Goal: Find specific page/section: Find specific page/section

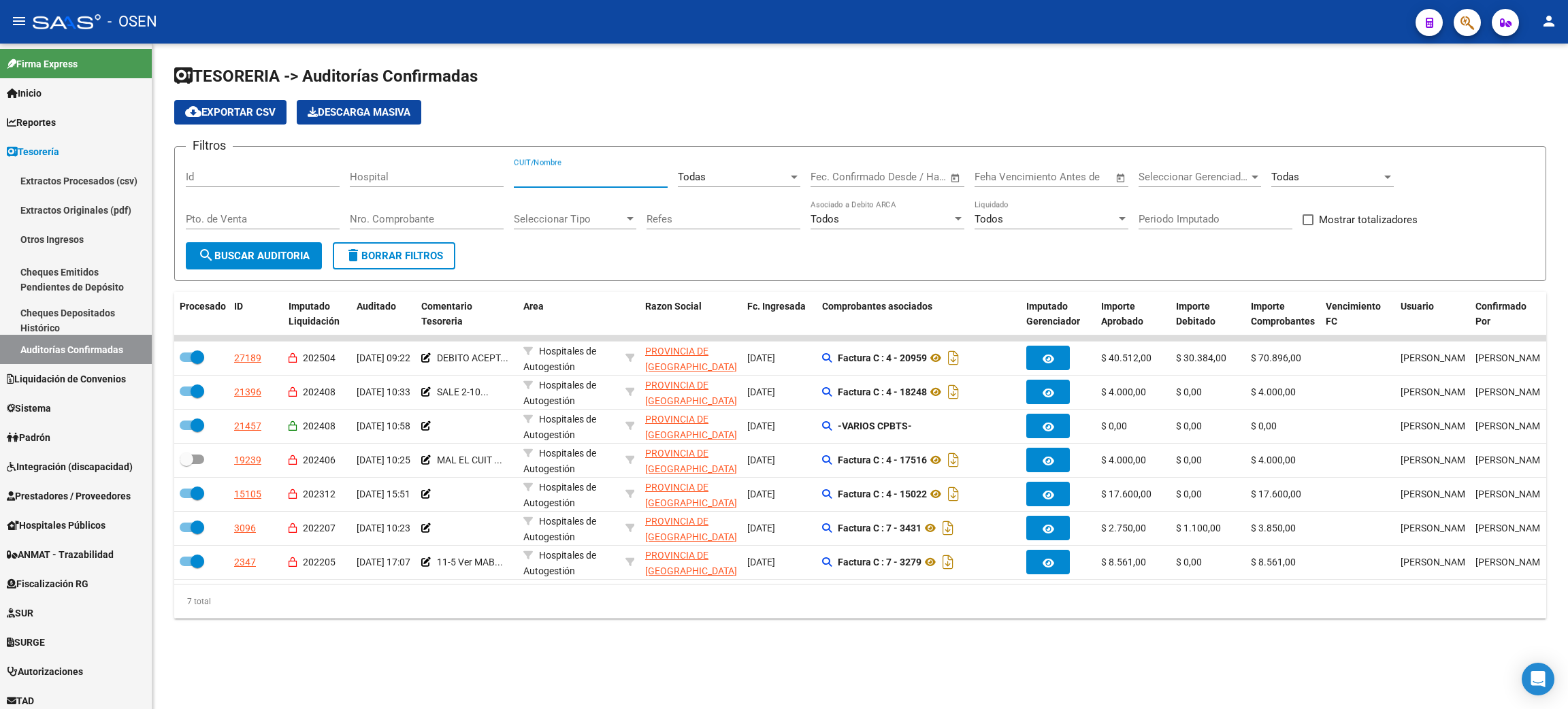
click at [549, 174] on input "CUIT/Nombre" at bounding box center [590, 177] width 154 height 12
click at [549, 175] on input "CUIT/Nombre" at bounding box center [590, 177] width 154 height 12
type input "guaymallen"
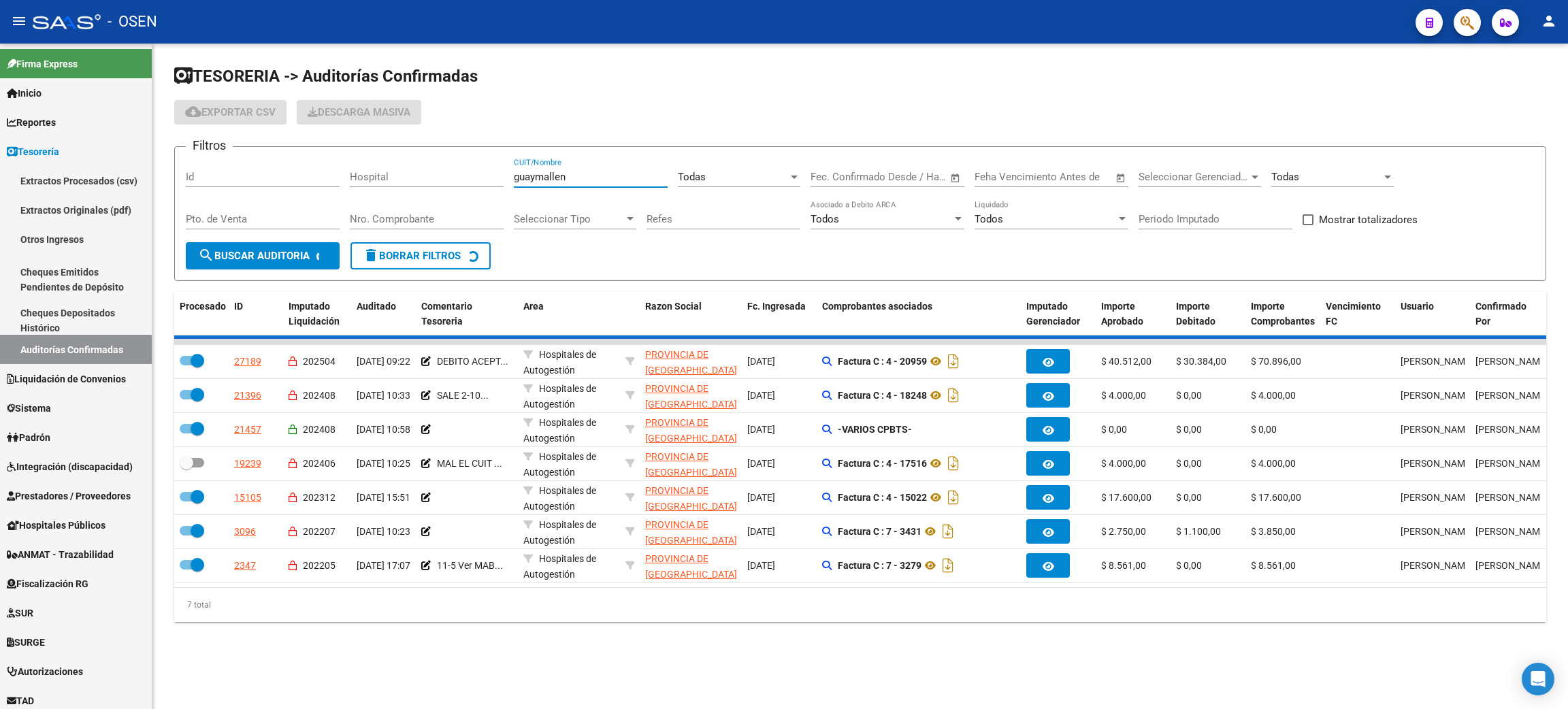
checkbox input "false"
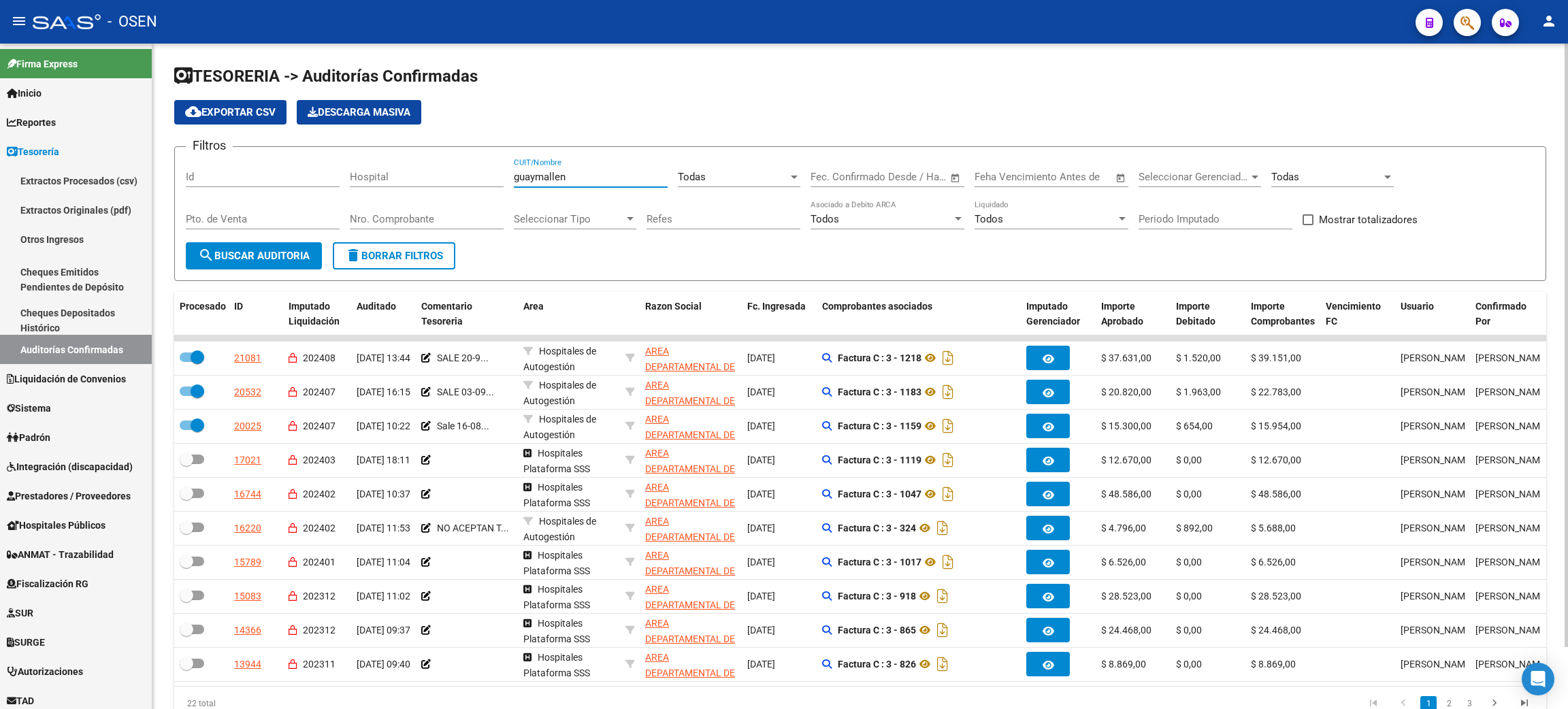
type input "guaymallen"
click at [733, 182] on div "Todas" at bounding box center [733, 177] width 110 height 12
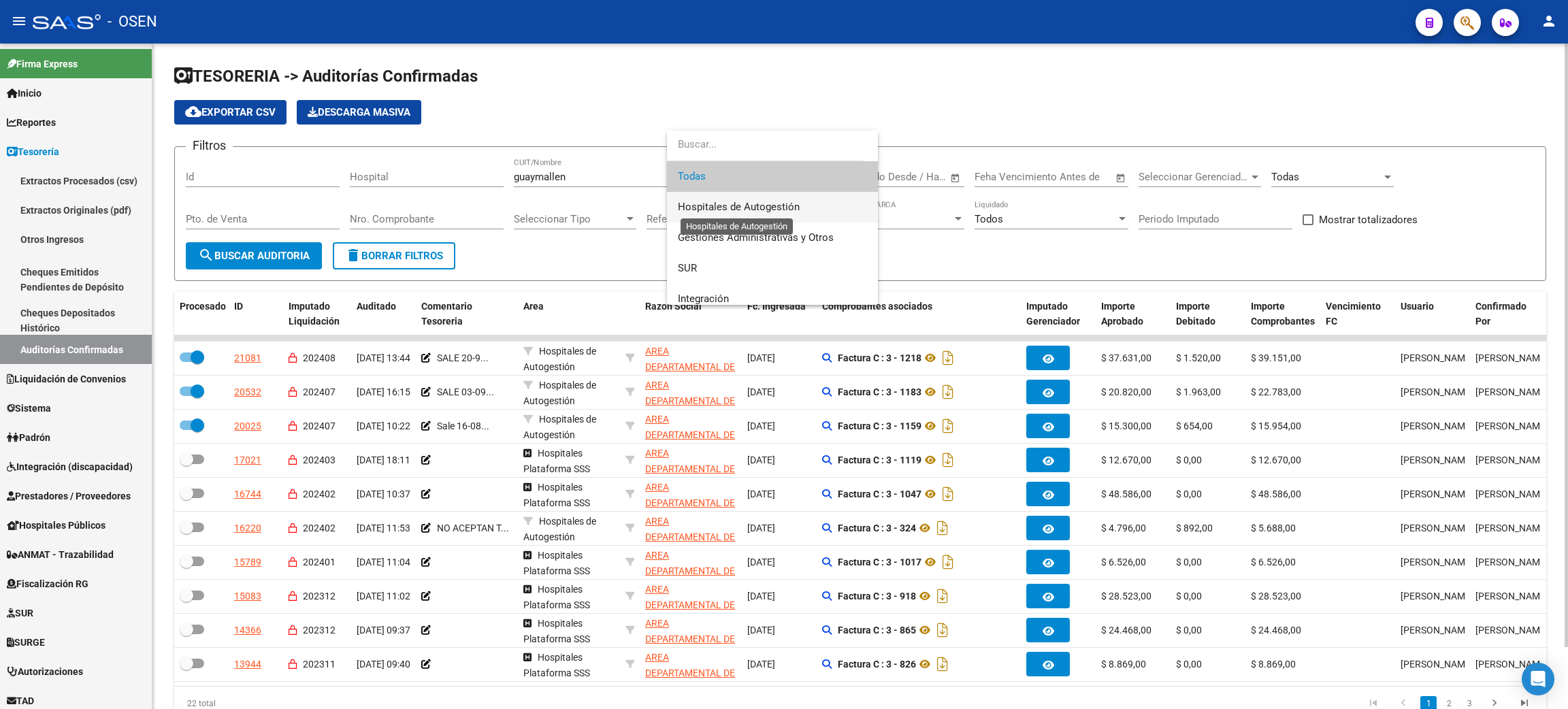
drag, startPoint x: 740, startPoint y: 207, endPoint x: 389, endPoint y: 179, distance: 352.1
click at [740, 205] on span "Hospitales de Autogestión" at bounding box center [739, 206] width 122 height 12
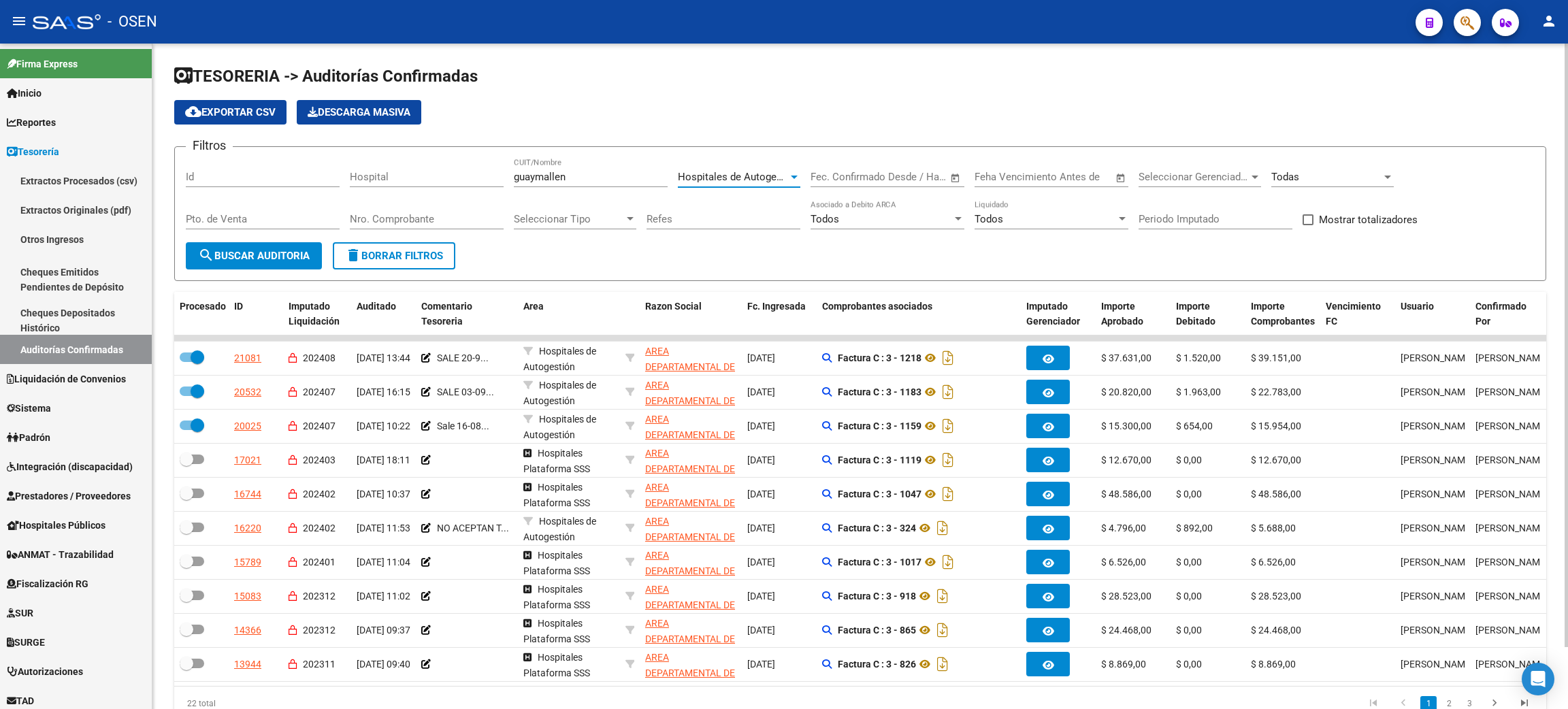
click at [266, 246] on button "search Buscar Auditoria" at bounding box center [253, 256] width 137 height 27
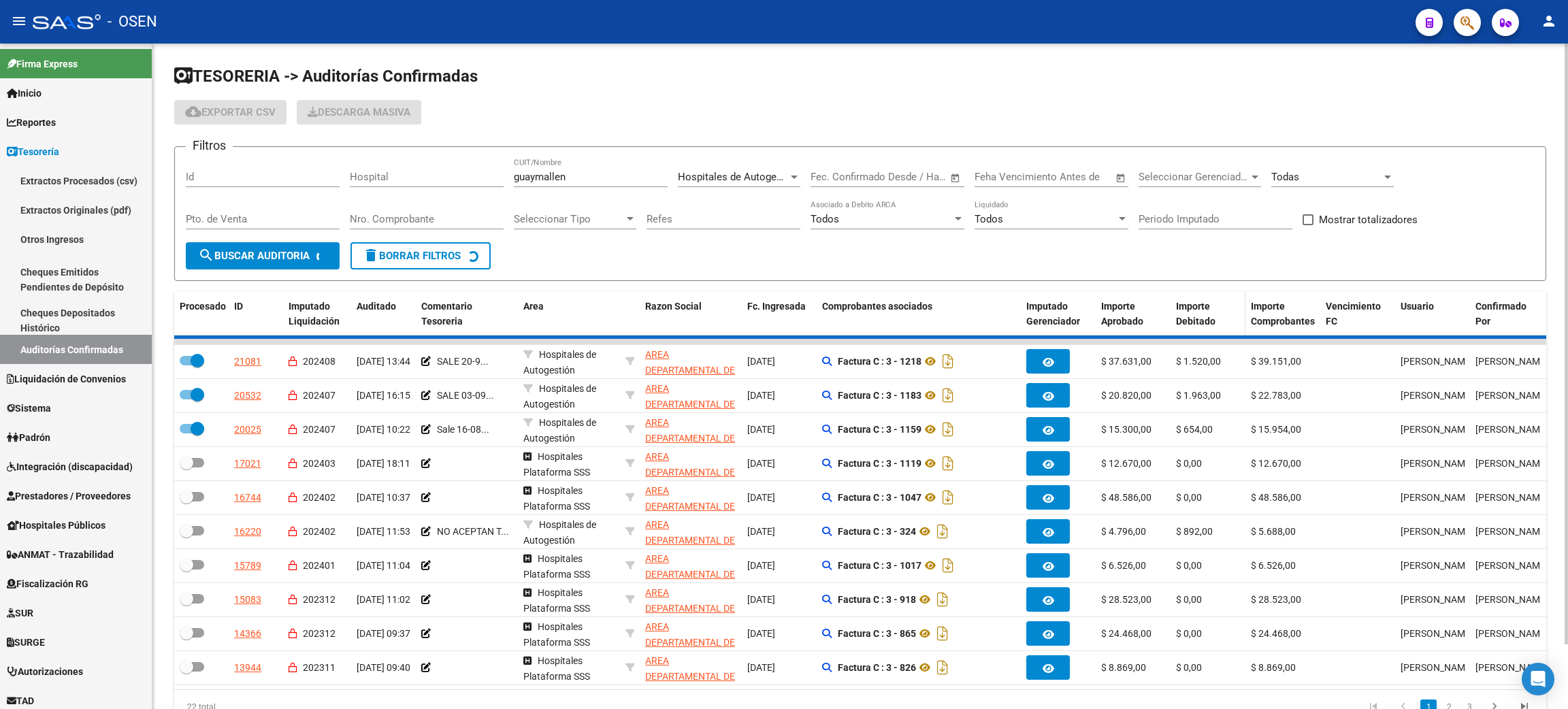
checkbox input "true"
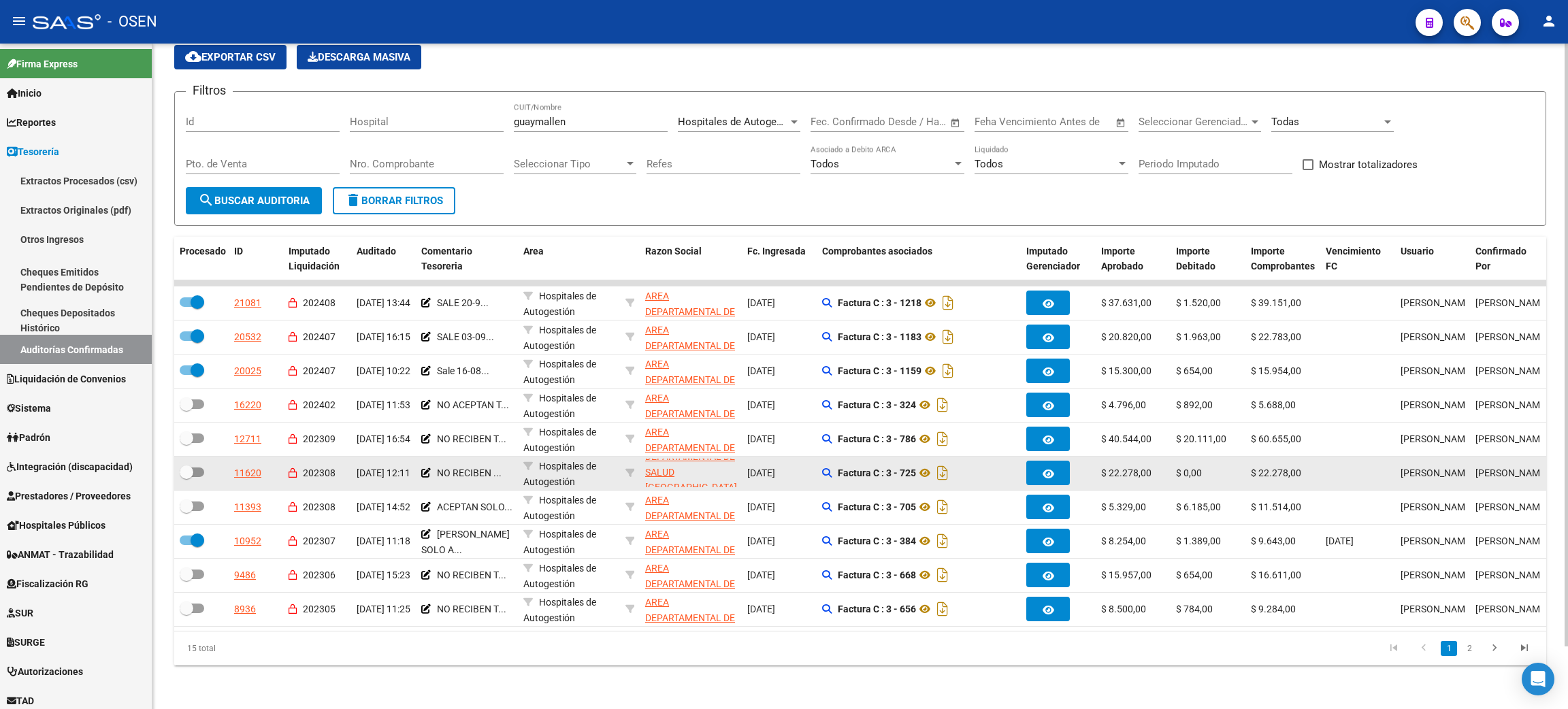
scroll to position [47, 0]
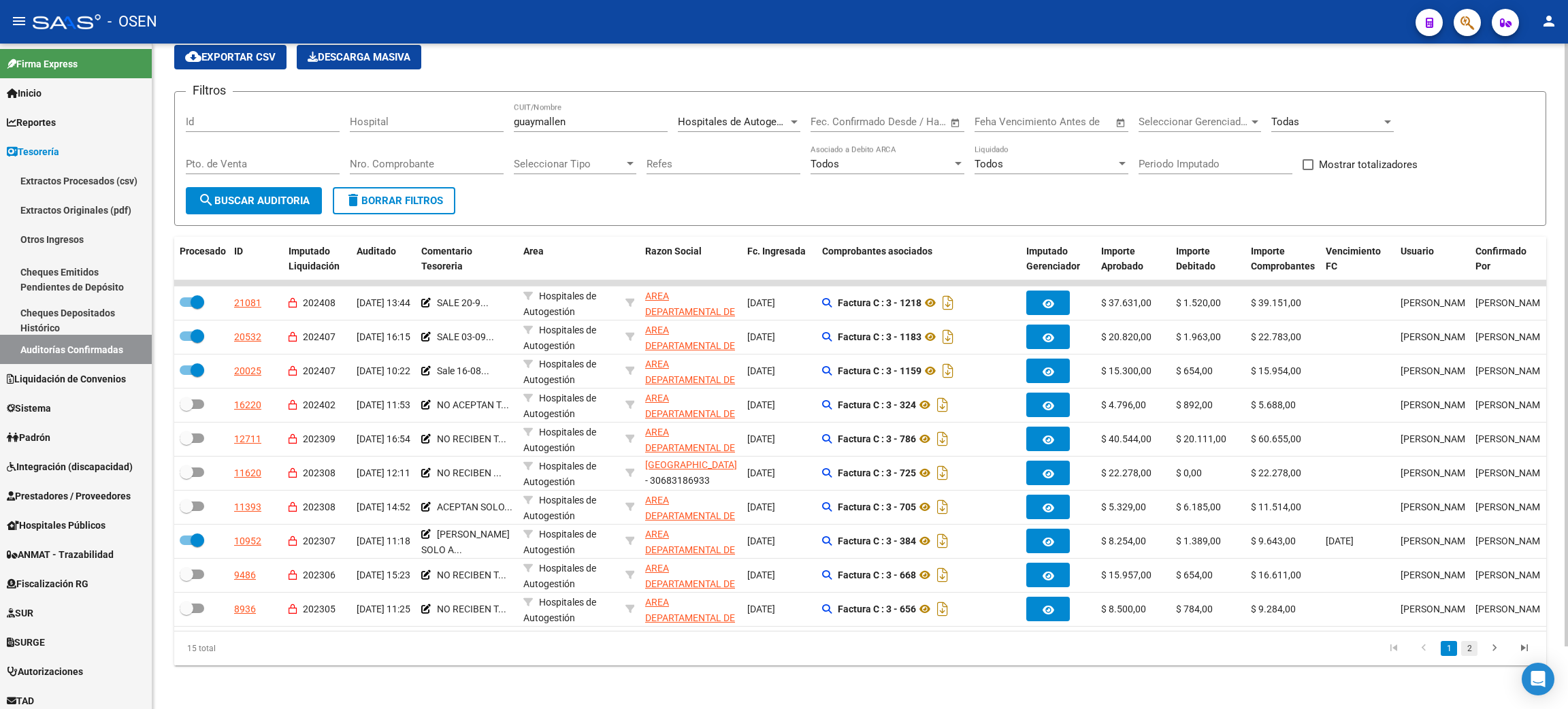
click at [1468, 647] on link "2" at bounding box center [1469, 647] width 17 height 15
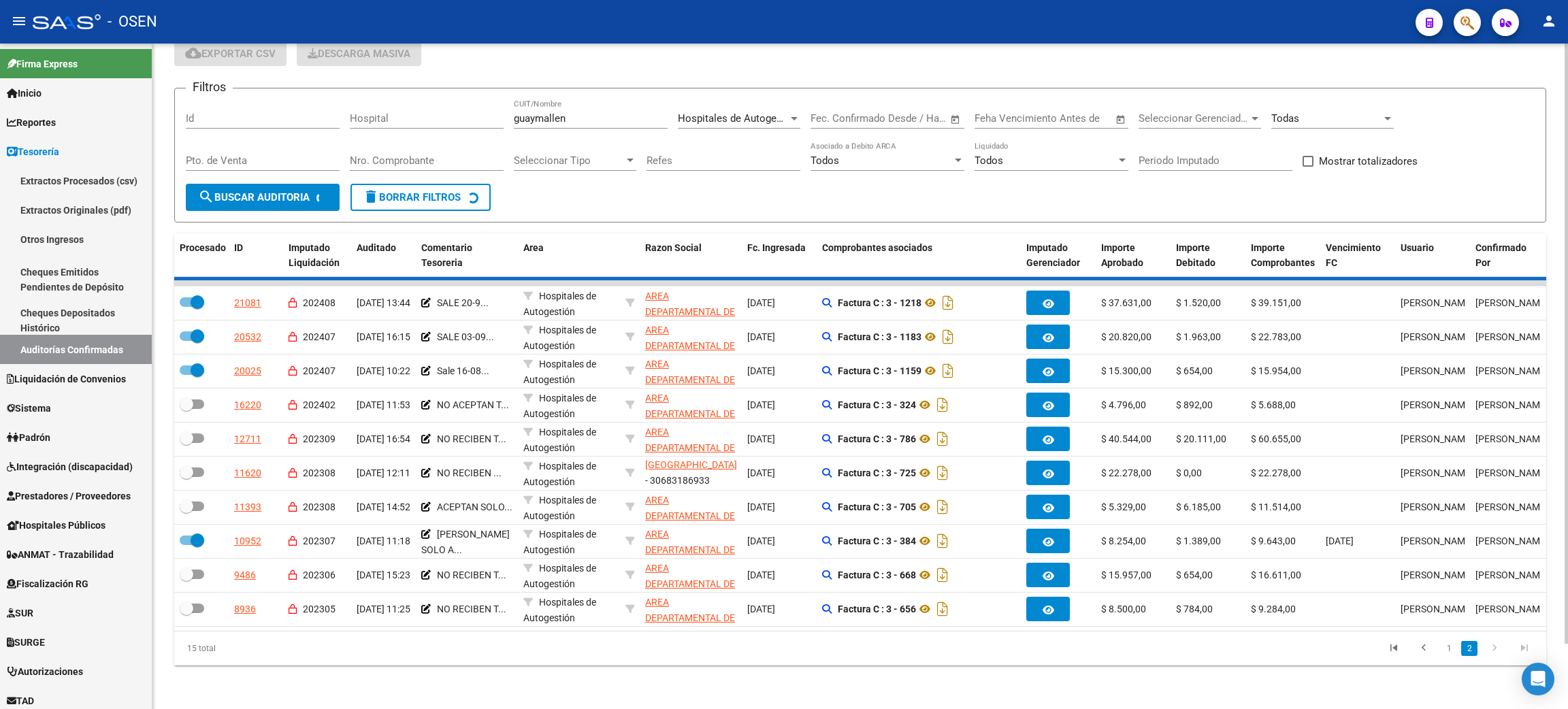
checkbox input "false"
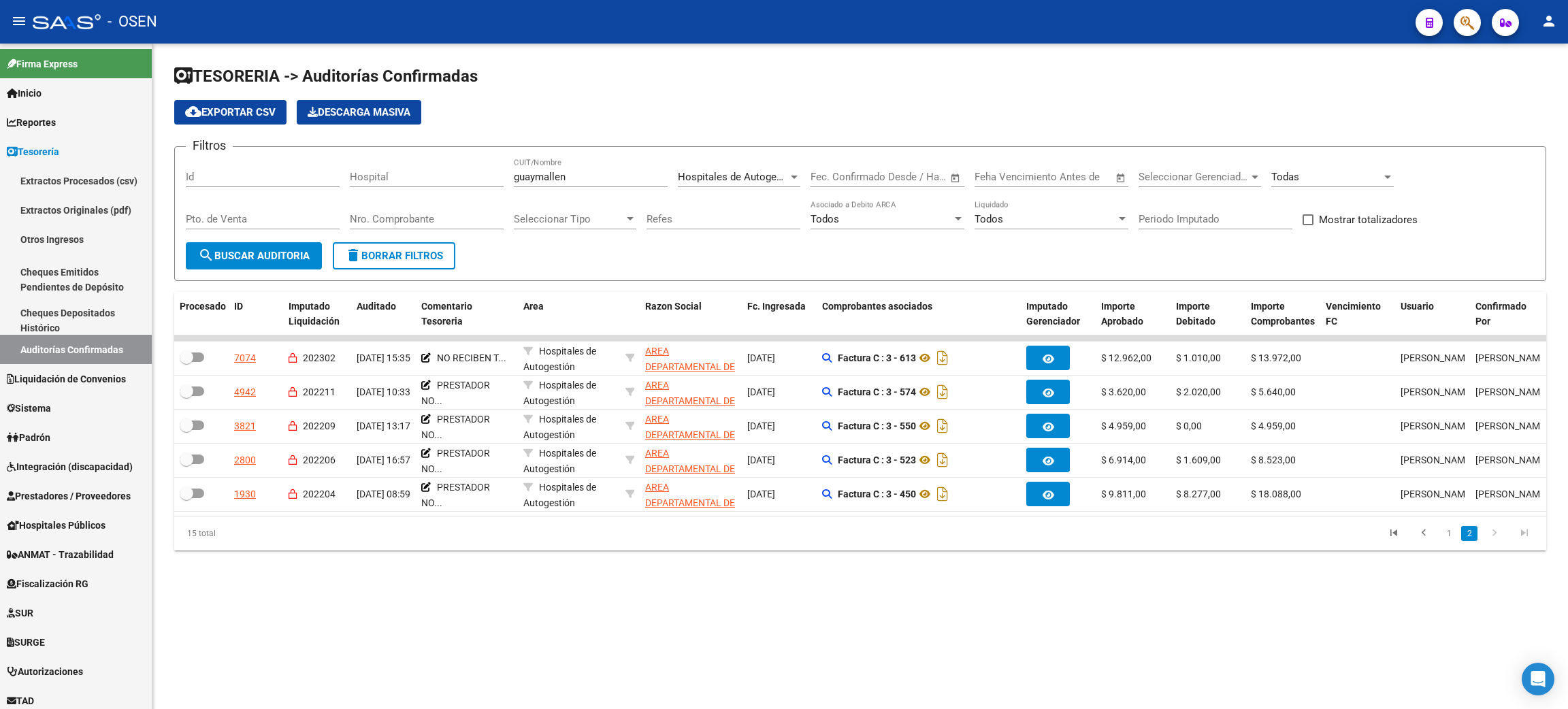
scroll to position [0, 0]
click at [1443, 541] on link "1" at bounding box center [1448, 532] width 17 height 15
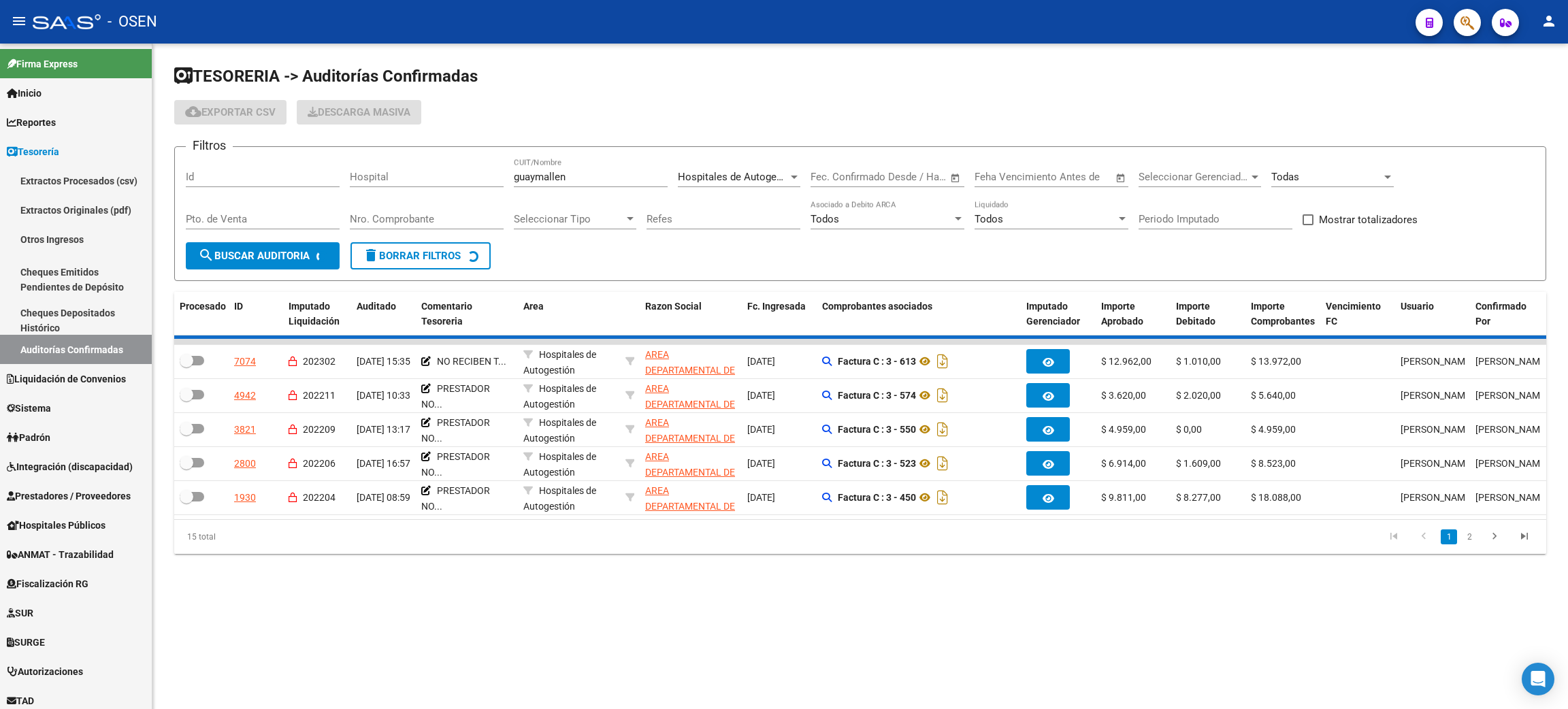
checkbox input "true"
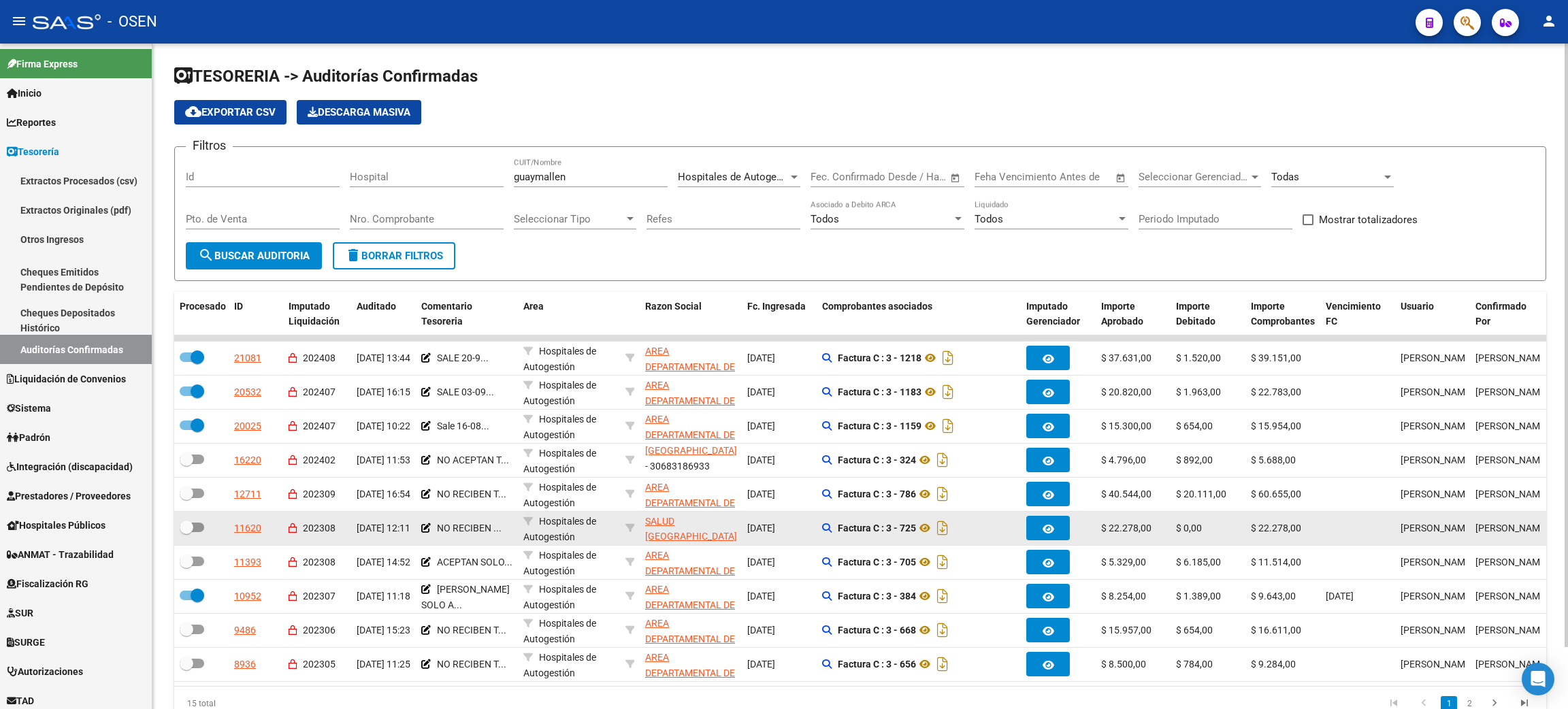
scroll to position [47, 0]
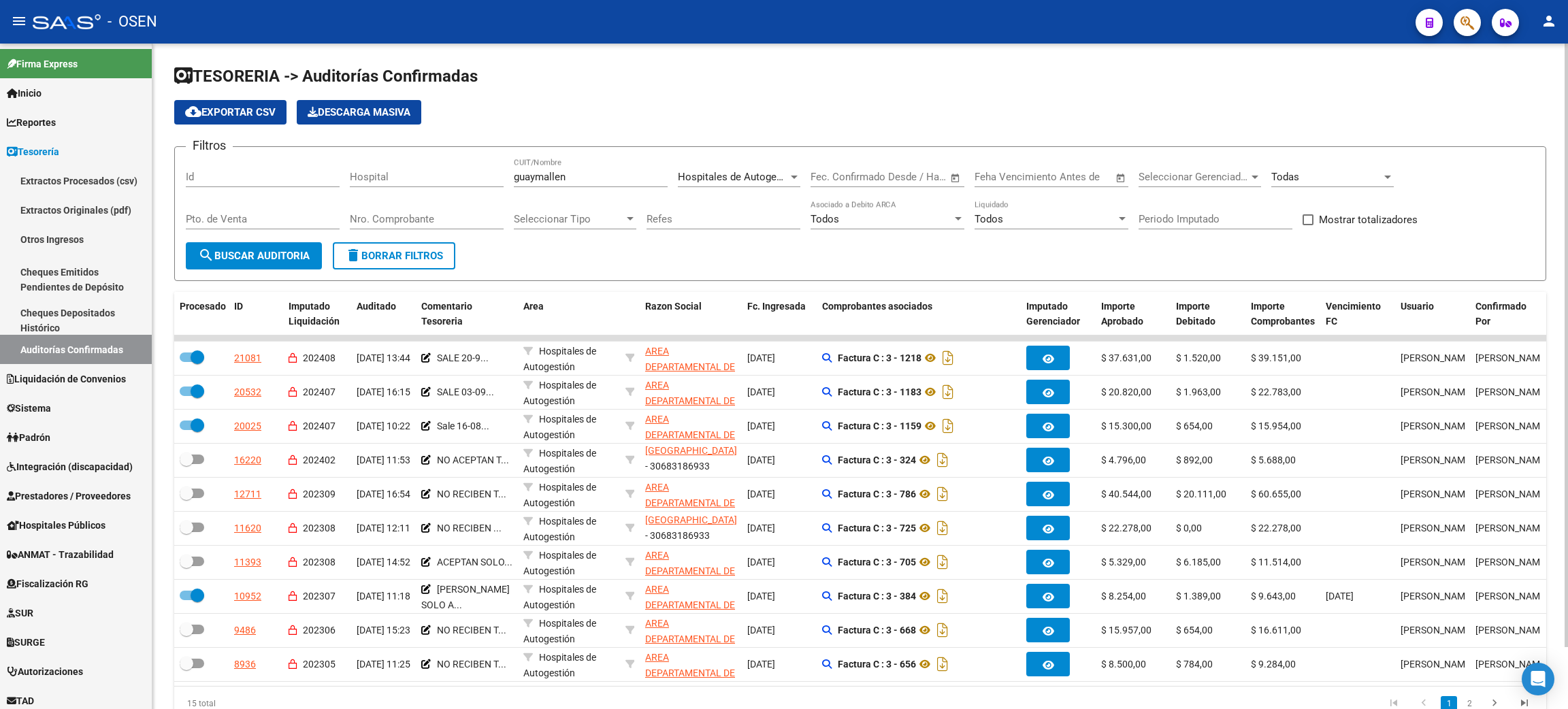
click at [1330, 172] on div "Todas" at bounding box center [1326, 177] width 110 height 12
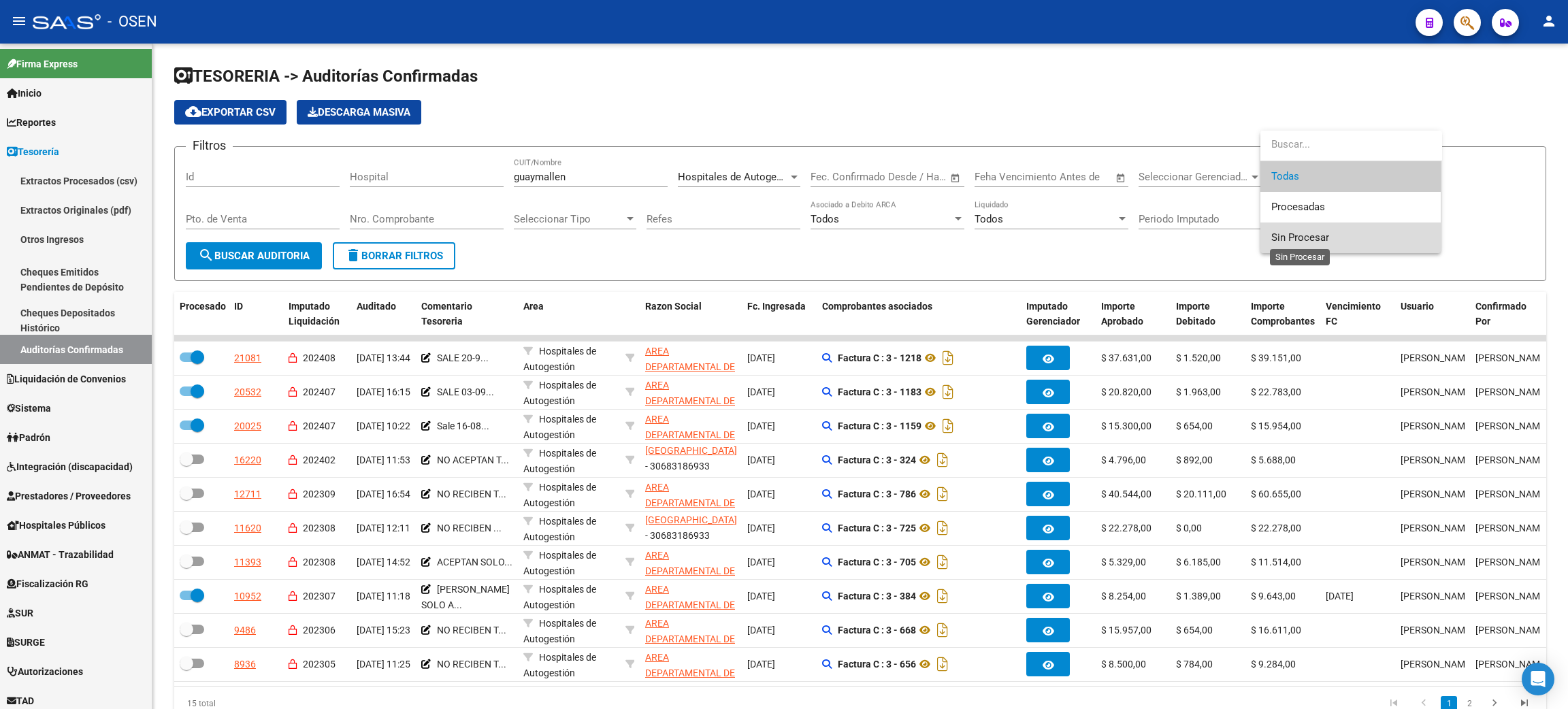
click at [1305, 243] on span "Sin Procesar" at bounding box center [1300, 237] width 58 height 12
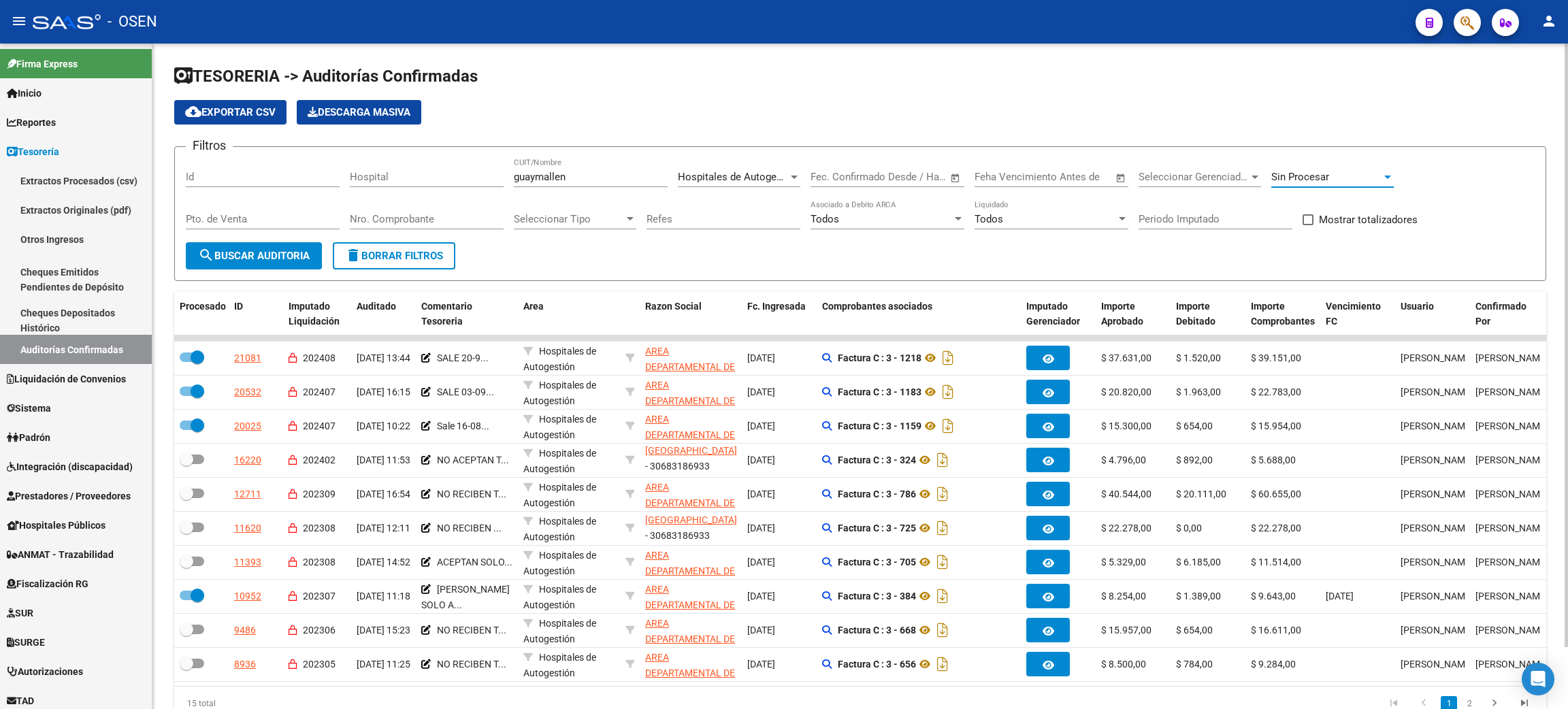
click at [1377, 214] on span "Mostrar totalizadores" at bounding box center [1368, 219] width 98 height 17
click at [1308, 225] on input "Mostrar totalizadores" at bounding box center [1307, 225] width 1 height 1
checkbox input "true"
drag, startPoint x: 307, startPoint y: 247, endPoint x: 372, endPoint y: 246, distance: 65.0
click at [306, 249] on span "search Buscar Auditoria" at bounding box center [254, 255] width 112 height 12
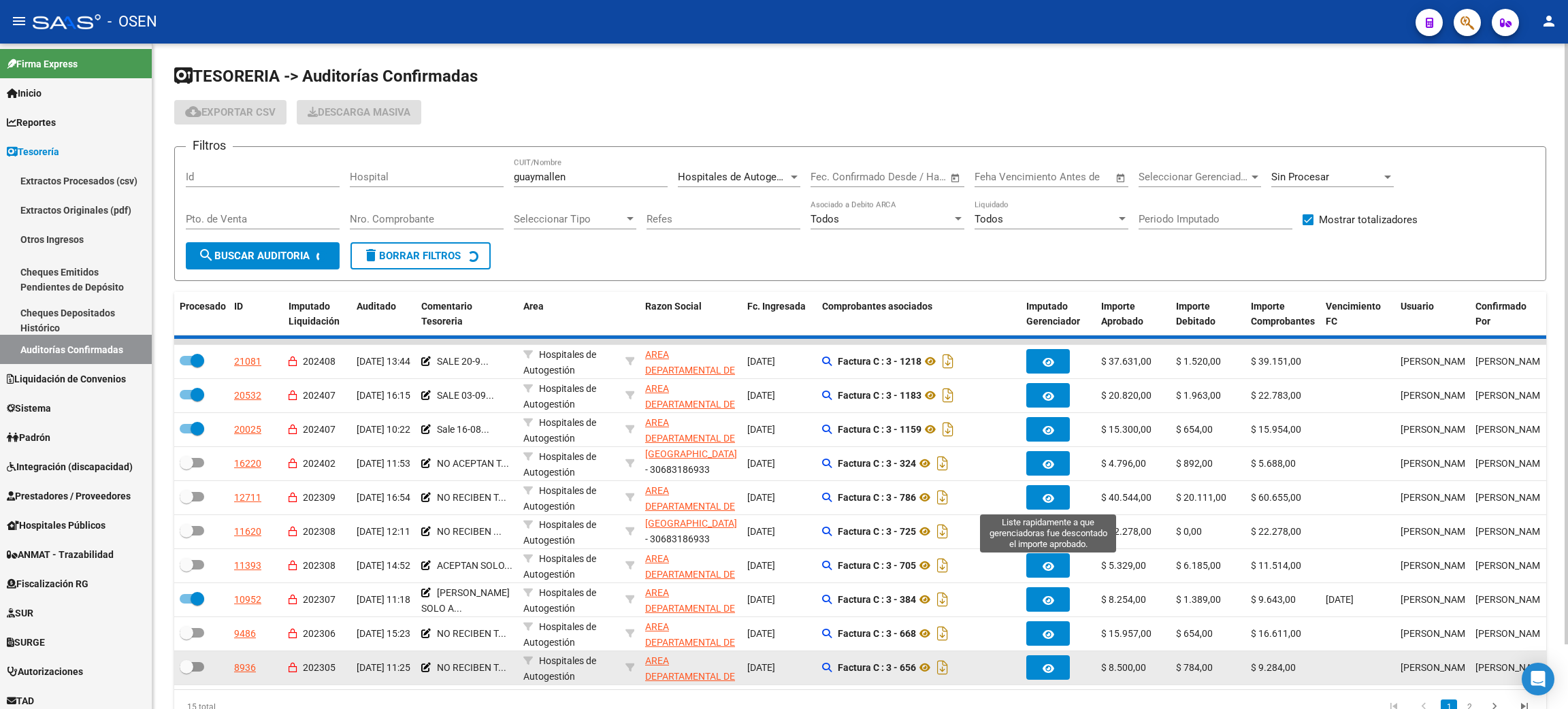
checkbox input "false"
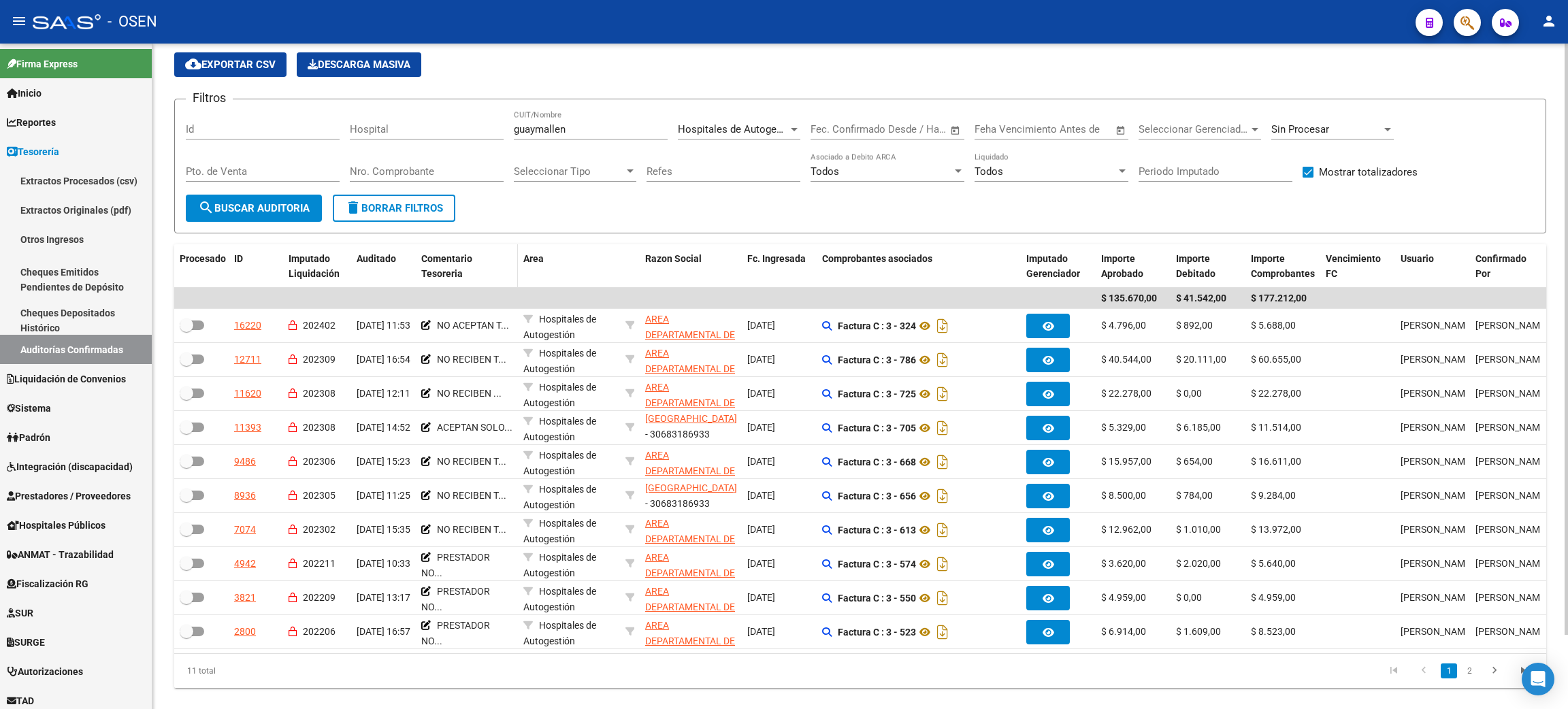
scroll to position [83, 0]
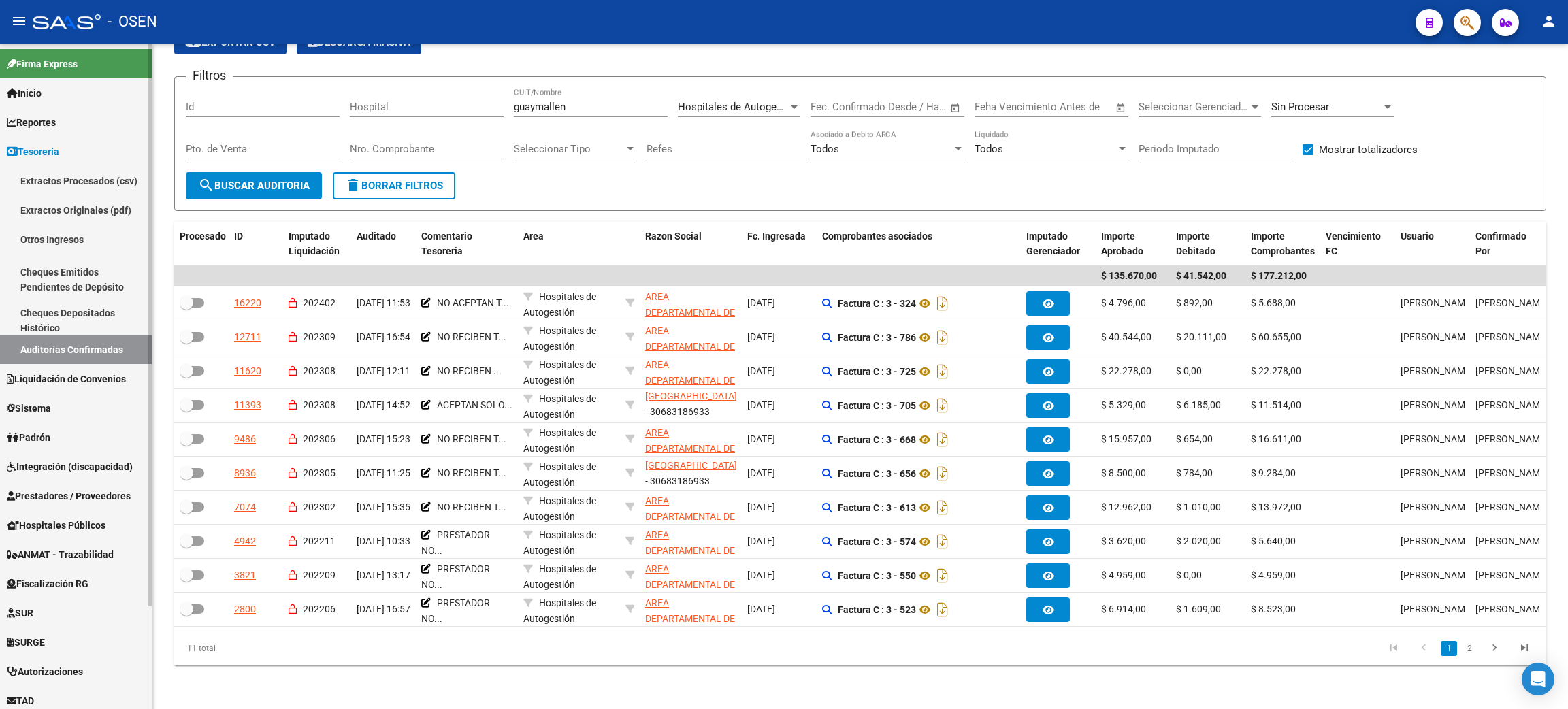
click at [87, 463] on span "Integración (discapacidad)" at bounding box center [70, 465] width 126 height 15
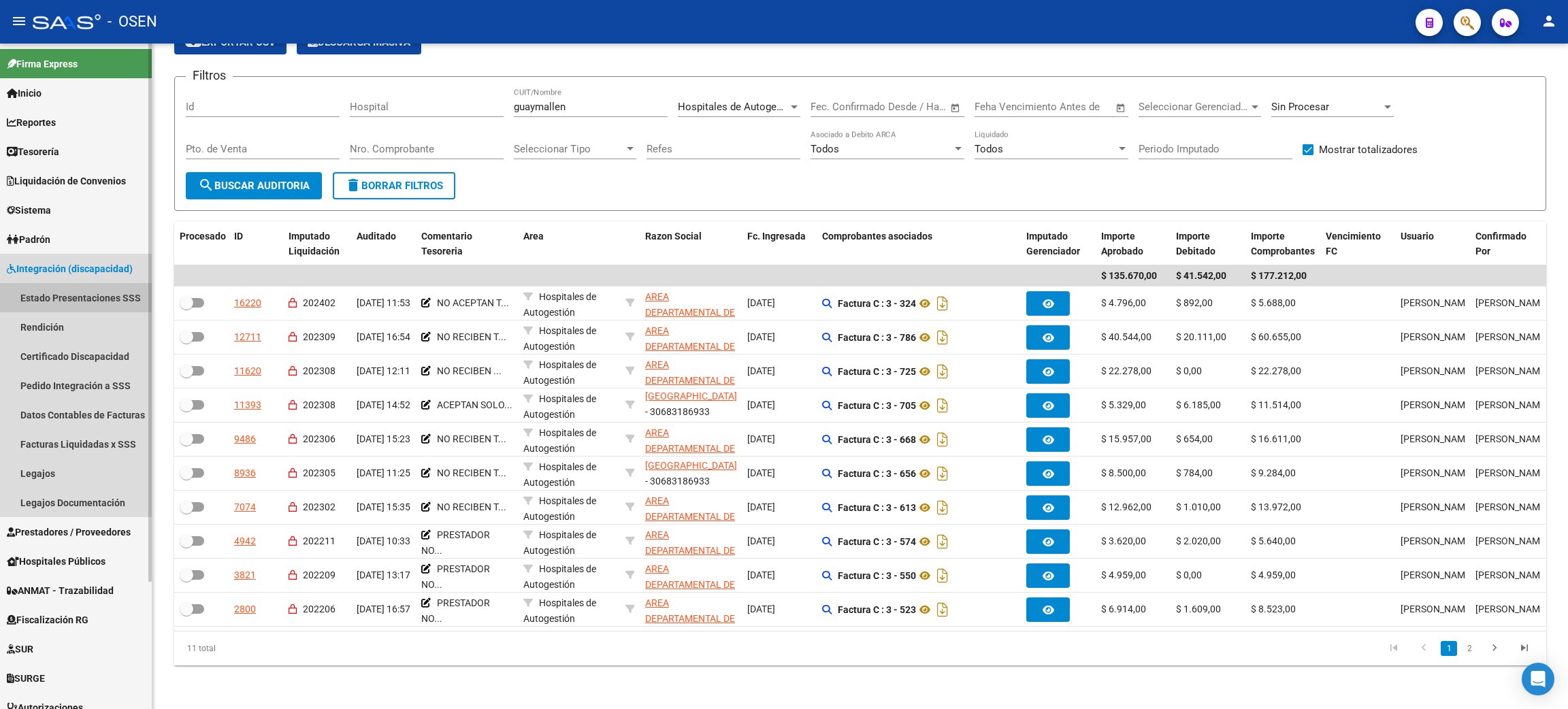
click at [64, 292] on link "Estado Presentaciones SSS" at bounding box center [76, 298] width 151 height 29
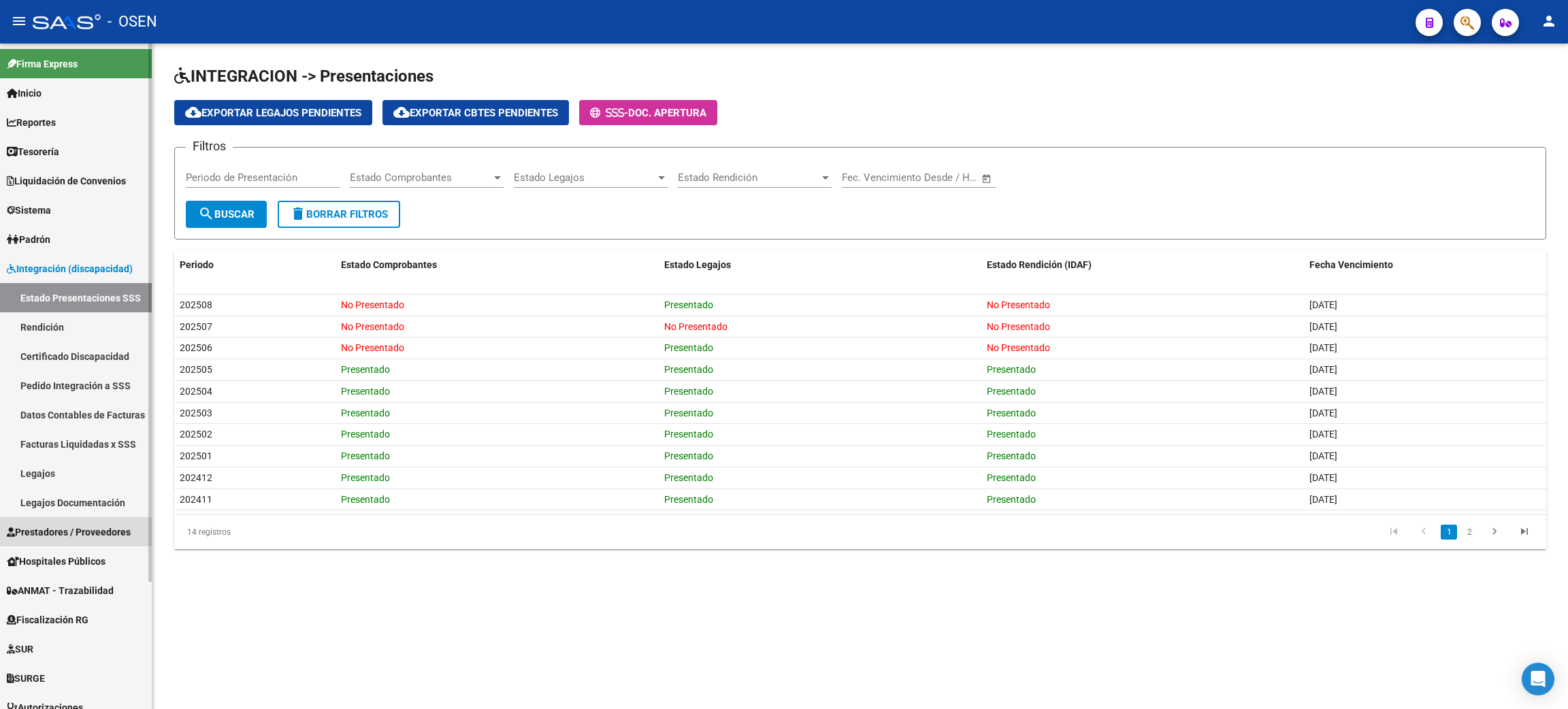
click at [40, 525] on span "Prestadores / Proveedores" at bounding box center [69, 531] width 124 height 15
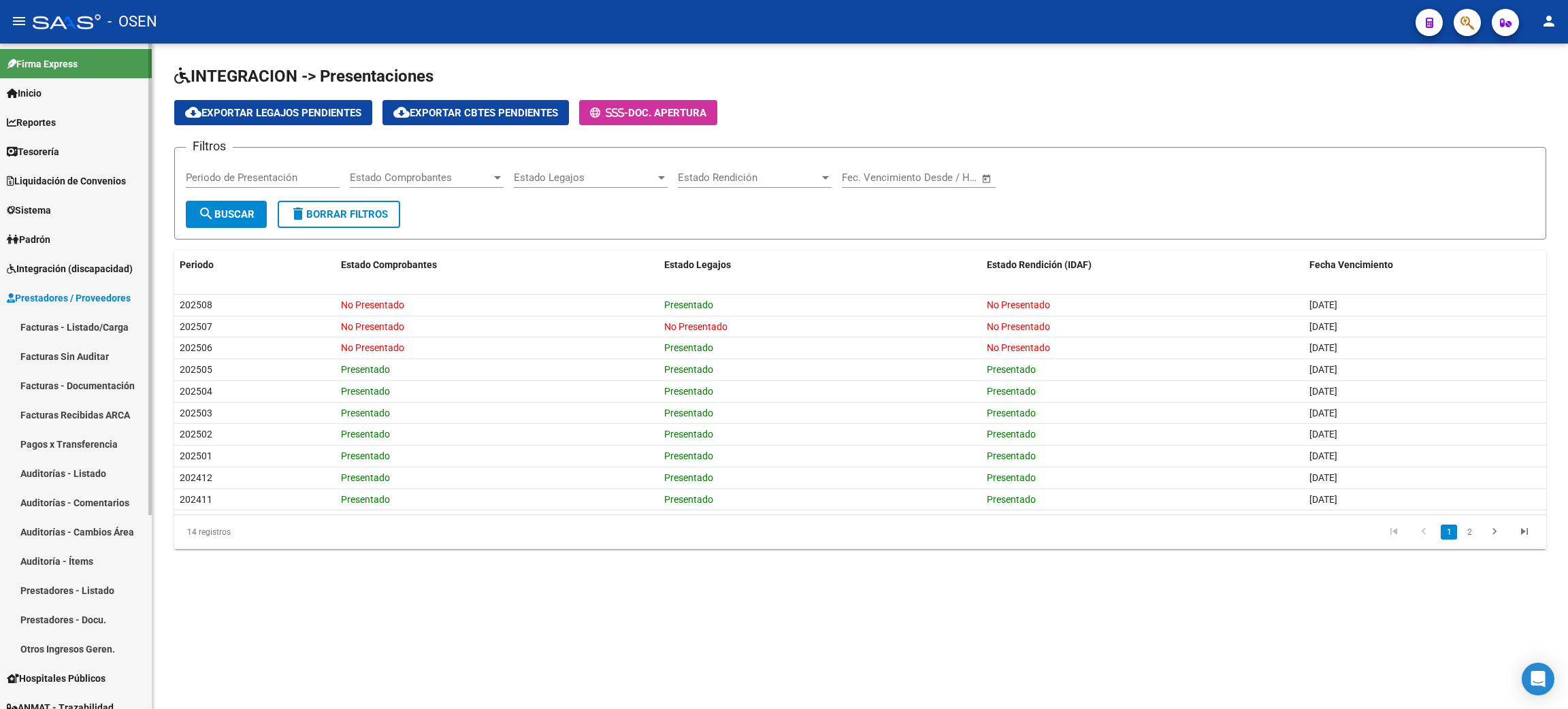
click at [68, 337] on link "Facturas - Listado/Carga" at bounding box center [76, 327] width 151 height 29
